Goal: Task Accomplishment & Management: Use online tool/utility

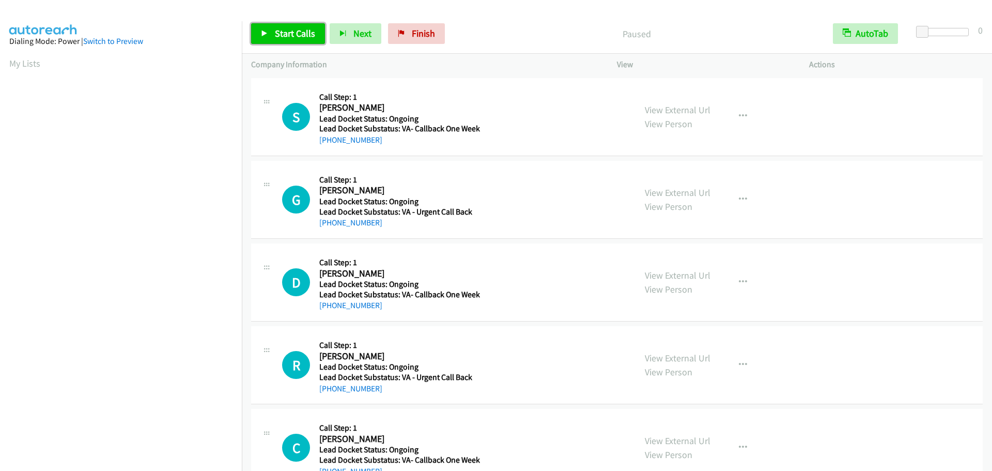
click at [279, 36] on span "Start Calls" at bounding box center [295, 33] width 40 height 12
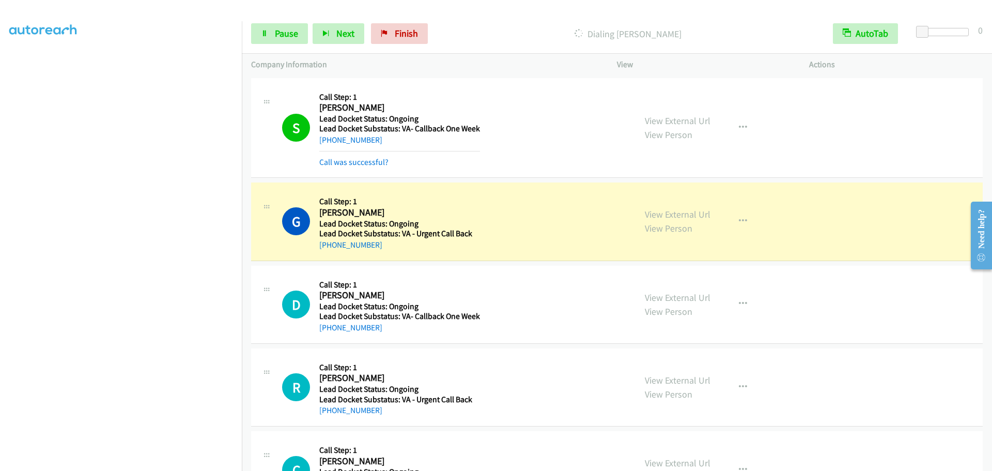
scroll to position [87, 0]
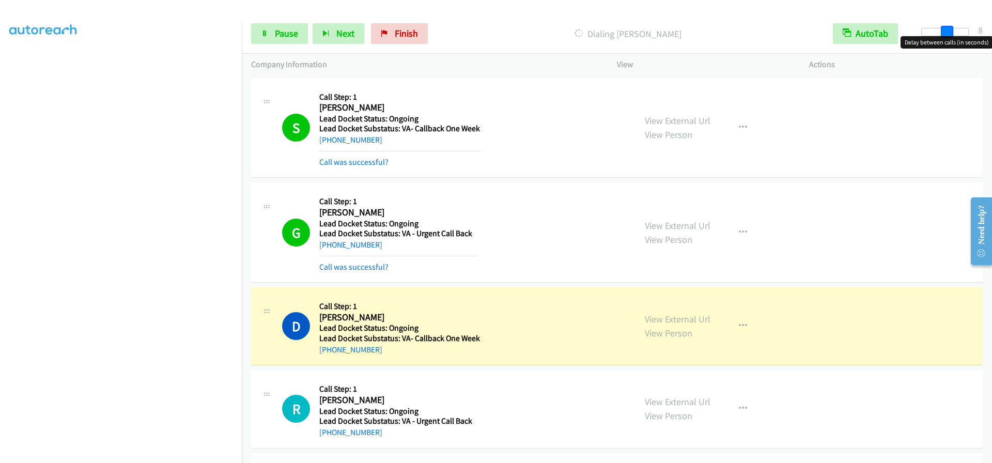
click at [946, 32] on div at bounding box center [946, 32] width 48 height 8
drag, startPoint x: 952, startPoint y: 30, endPoint x: 992, endPoint y: 32, distance: 40.3
click at [992, 32] on div "Start Calls Pause Next Finish Dialing Dale Jones AutoTab AutoTab 9" at bounding box center [617, 34] width 751 height 40
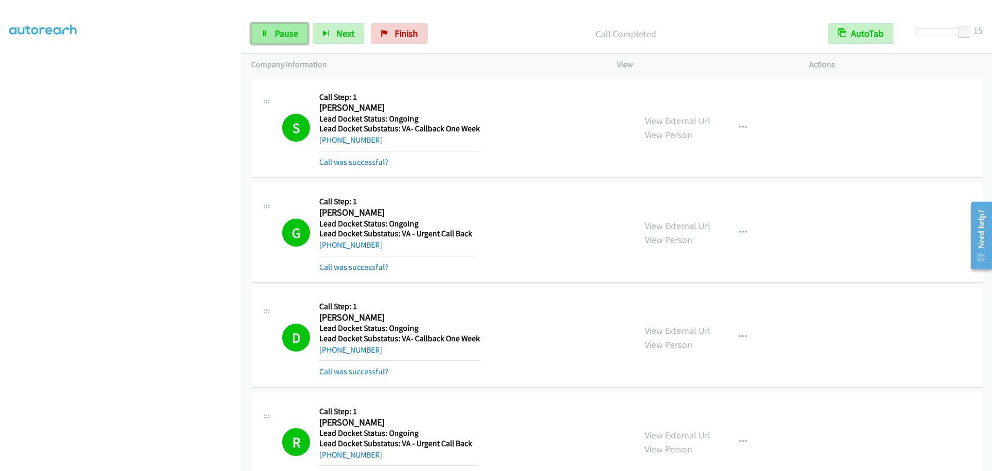
click at [276, 36] on span "Pause" at bounding box center [286, 33] width 23 height 12
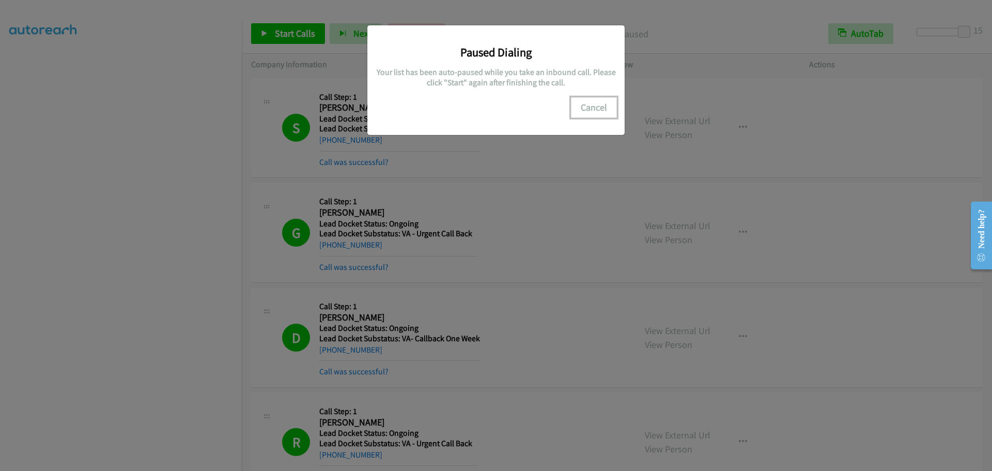
click at [596, 101] on button "Cancel" at bounding box center [594, 107] width 46 height 21
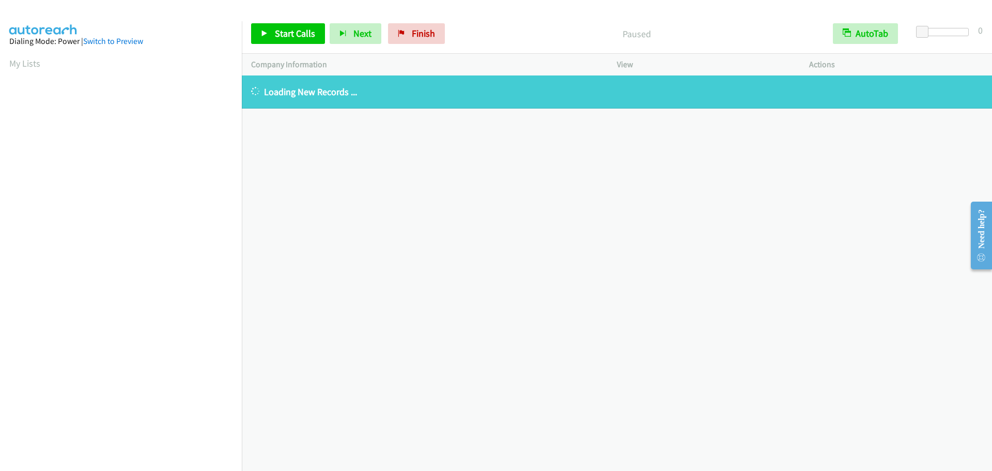
click at [286, 10] on div at bounding box center [491, 20] width 983 height 40
click at [282, 37] on span "Start Calls" at bounding box center [295, 33] width 40 height 12
click at [10, 60] on link "My Lists" at bounding box center [24, 63] width 31 height 12
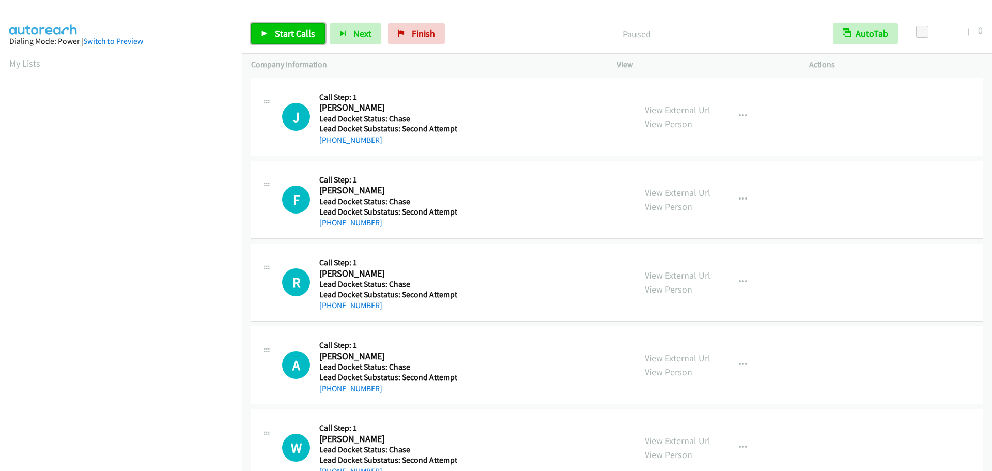
click at [298, 35] on span "Start Calls" at bounding box center [295, 33] width 40 height 12
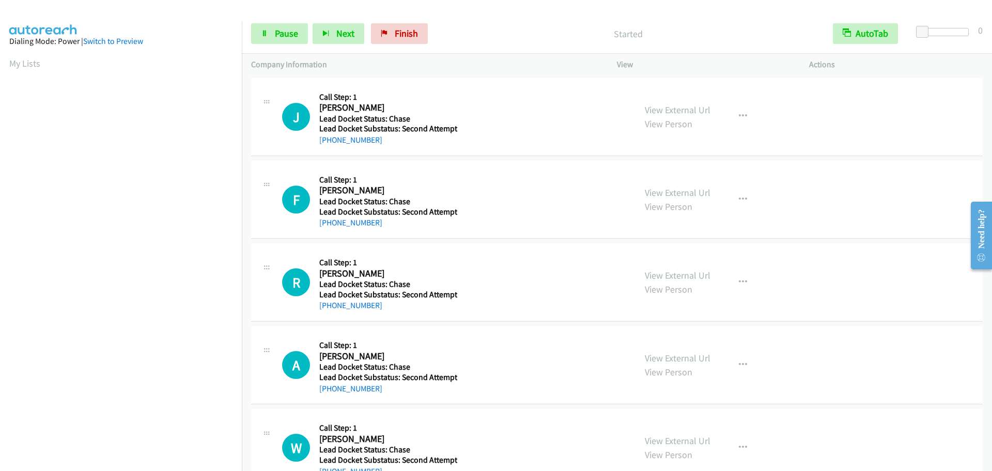
drag, startPoint x: 938, startPoint y: 24, endPoint x: 939, endPoint y: 29, distance: 5.3
click at [938, 26] on div "Start Calls Pause Next Finish Started AutoTab AutoTab 0" at bounding box center [617, 34] width 751 height 40
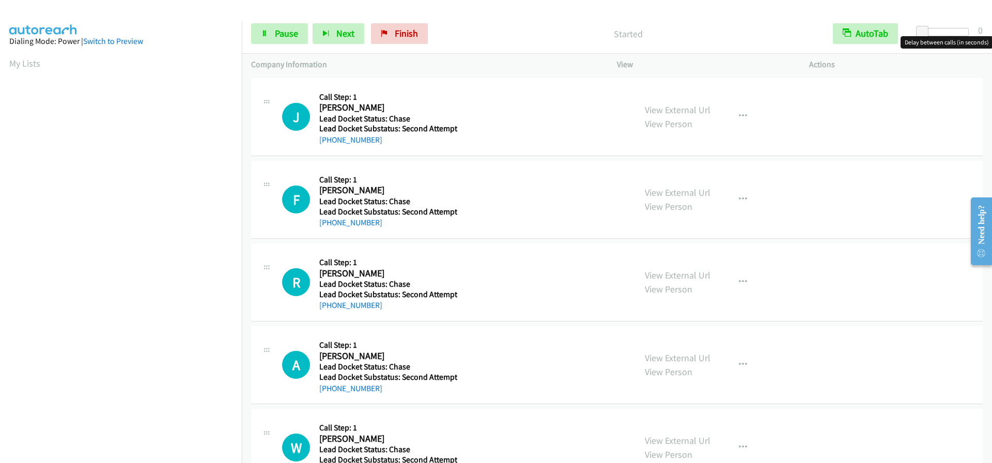
click at [939, 31] on div at bounding box center [946, 32] width 48 height 8
click at [21, 62] on link "My Lists" at bounding box center [24, 63] width 31 height 12
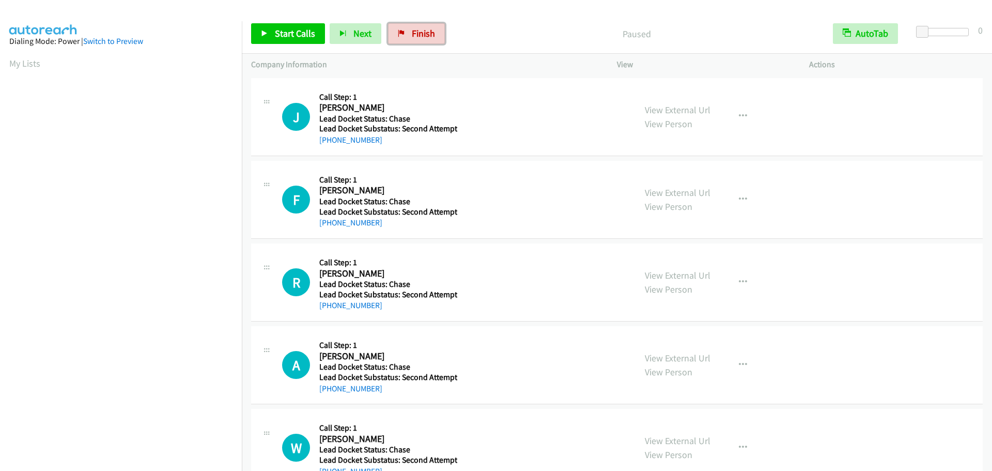
drag, startPoint x: 418, startPoint y: 38, endPoint x: 539, endPoint y: 40, distance: 121.0
click at [418, 38] on span "Finish" at bounding box center [423, 33] width 23 height 12
click at [288, 33] on span "Start Calls" at bounding box center [295, 33] width 40 height 12
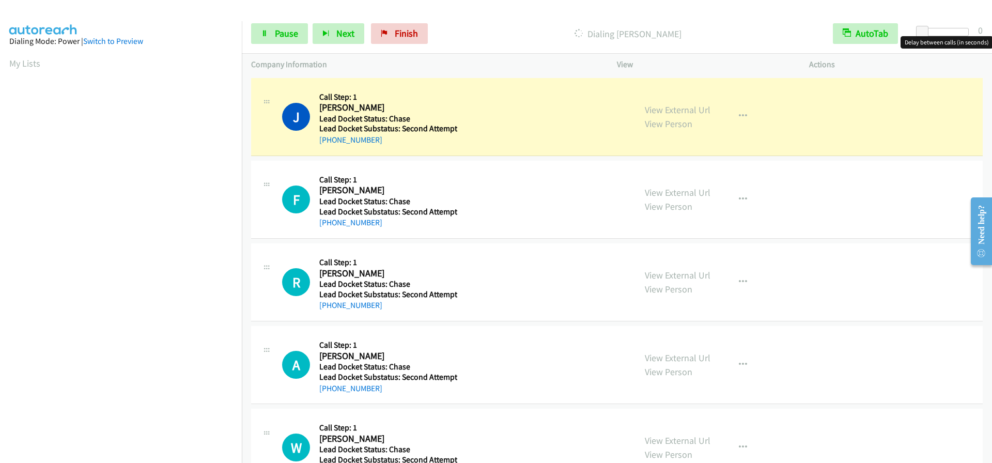
click at [945, 32] on div at bounding box center [946, 32] width 48 height 8
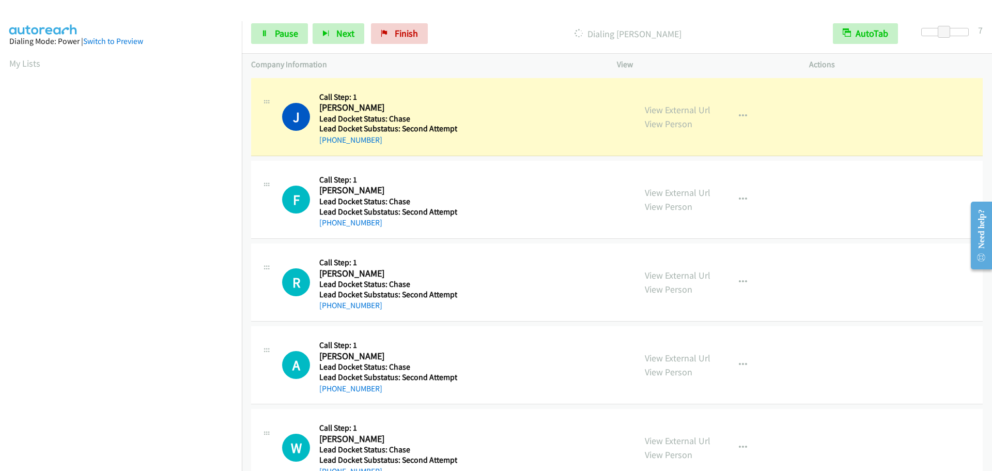
drag, startPoint x: 395, startPoint y: 110, endPoint x: 315, endPoint y: 110, distance: 80.1
click at [315, 110] on div "J Callback Scheduled Call Step: 1 [PERSON_NAME] America/[GEOGRAPHIC_DATA] Lead …" at bounding box center [454, 116] width 344 height 59
click at [427, 103] on h2 "[PERSON_NAME]" at bounding box center [386, 108] width 135 height 12
drag, startPoint x: 409, startPoint y: 103, endPoint x: 401, endPoint y: 108, distance: 9.0
click at [408, 104] on h2 "[PERSON_NAME]" at bounding box center [386, 108] width 135 height 12
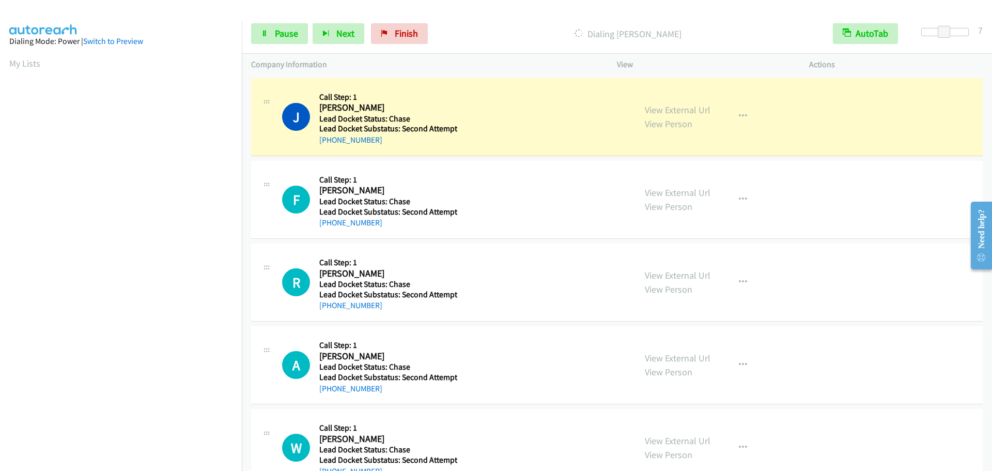
click at [401, 108] on h2 "[PERSON_NAME]" at bounding box center [386, 108] width 135 height 12
click at [397, 117] on h5 "Lead Docket Status: Chase" at bounding box center [388, 119] width 138 height 10
drag, startPoint x: 396, startPoint y: 109, endPoint x: 317, endPoint y: 111, distance: 79.1
click at [317, 111] on div "J Callback Scheduled Call Step: 1 [PERSON_NAME] America/[GEOGRAPHIC_DATA] Lead …" at bounding box center [454, 116] width 344 height 59
click at [450, 102] on h2 "[PERSON_NAME]" at bounding box center [386, 108] width 135 height 12
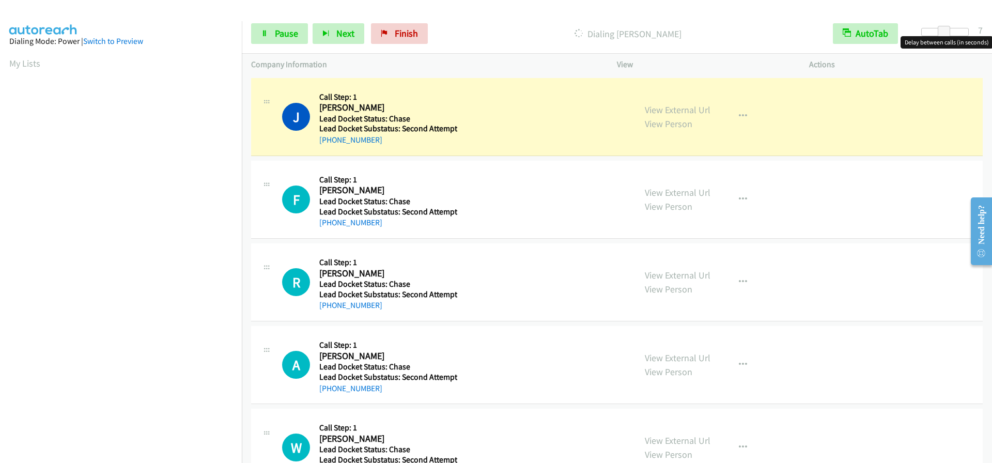
click at [931, 32] on div at bounding box center [946, 32] width 48 height 8
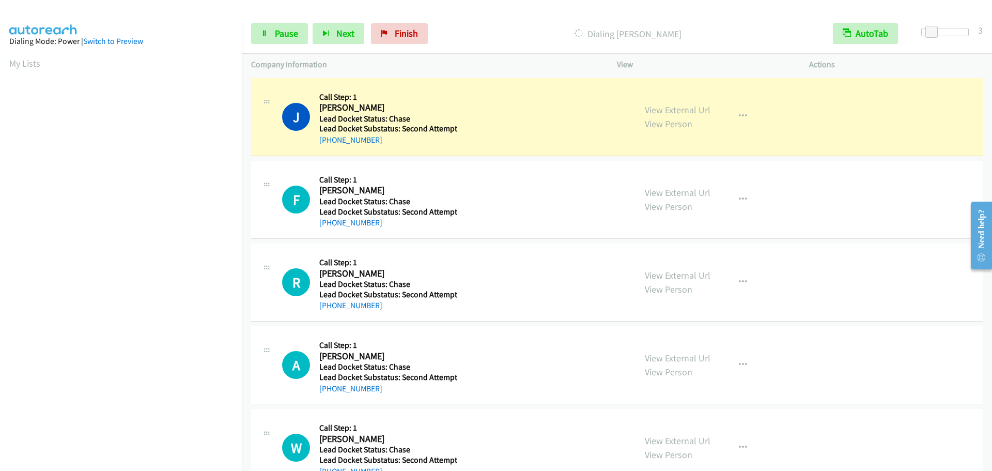
drag, startPoint x: 321, startPoint y: 108, endPoint x: 406, endPoint y: 107, distance: 85.3
click at [406, 108] on h2 "[PERSON_NAME]" at bounding box center [386, 108] width 135 height 12
copy h2 "[PERSON_NAME]"
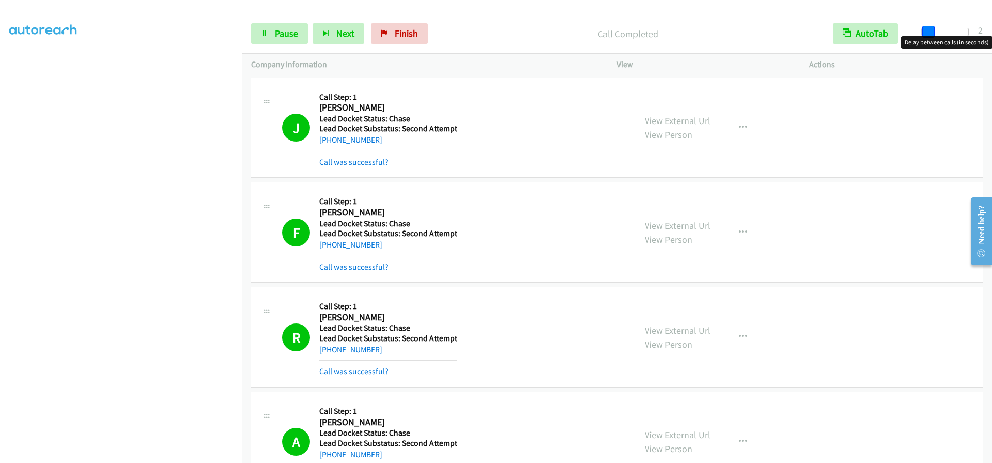
click at [927, 31] on span at bounding box center [929, 32] width 12 height 12
click at [754, 0] on div "Start Calls Pause Next Finish Call Completed AutoTab AutoTab 2 Company Informat…" at bounding box center [496, 0] width 992 height 0
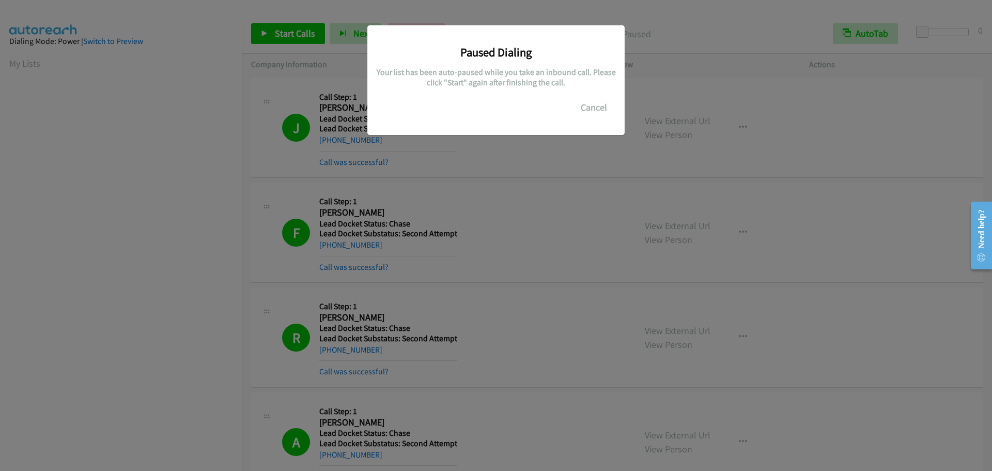
scroll to position [109, 0]
drag, startPoint x: 138, startPoint y: 52, endPoint x: 170, endPoint y: 12, distance: 50.4
click at [146, 48] on div "Paused Dialing Your list has been auto-paused while you take an inbound call. P…" at bounding box center [496, 240] width 992 height 462
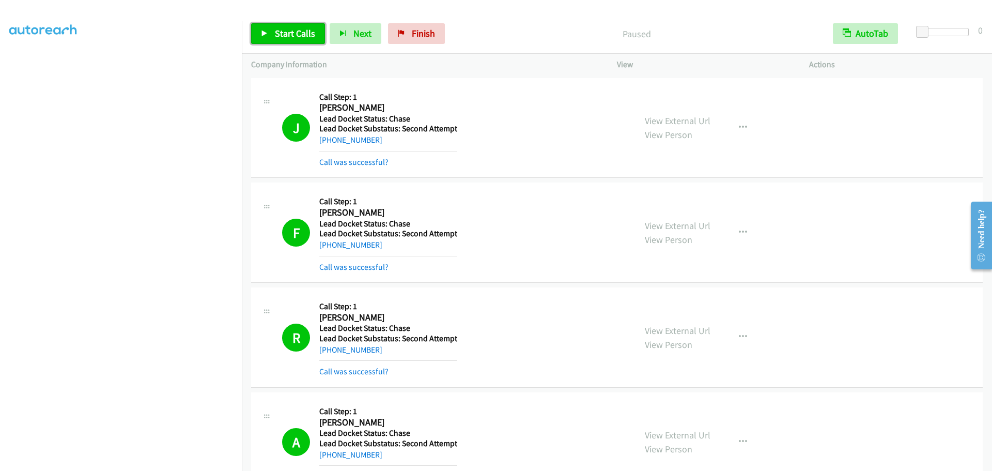
click at [273, 34] on link "Start Calls" at bounding box center [288, 33] width 74 height 21
